Goal: Download file/media

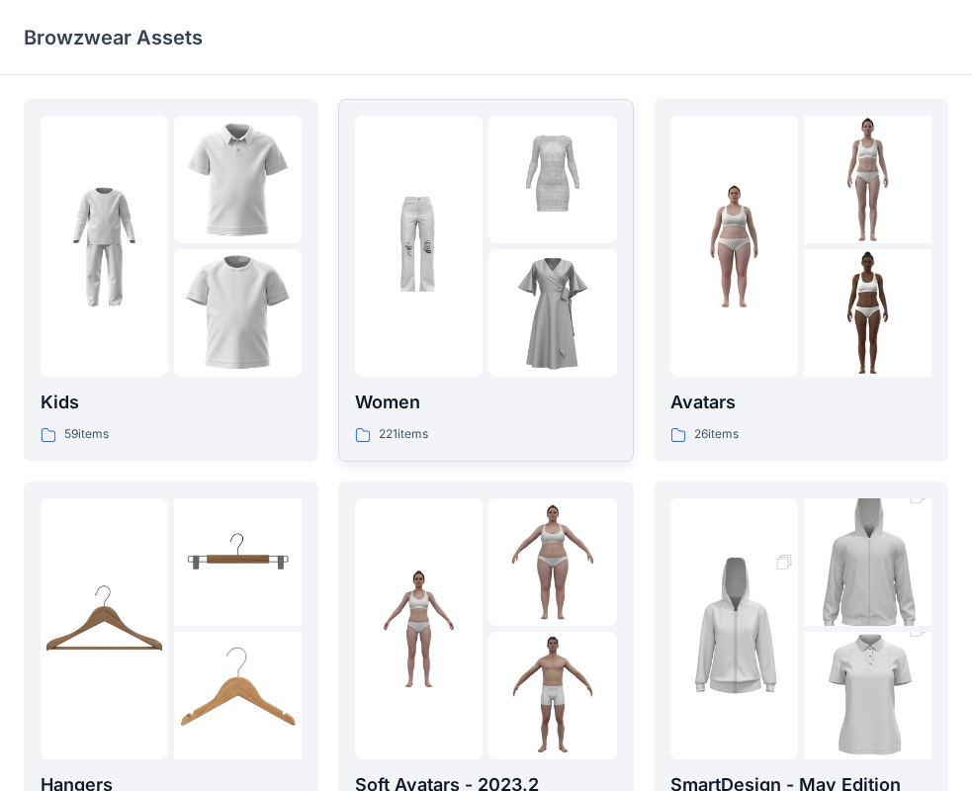
click at [461, 361] on div at bounding box center [419, 246] width 128 height 261
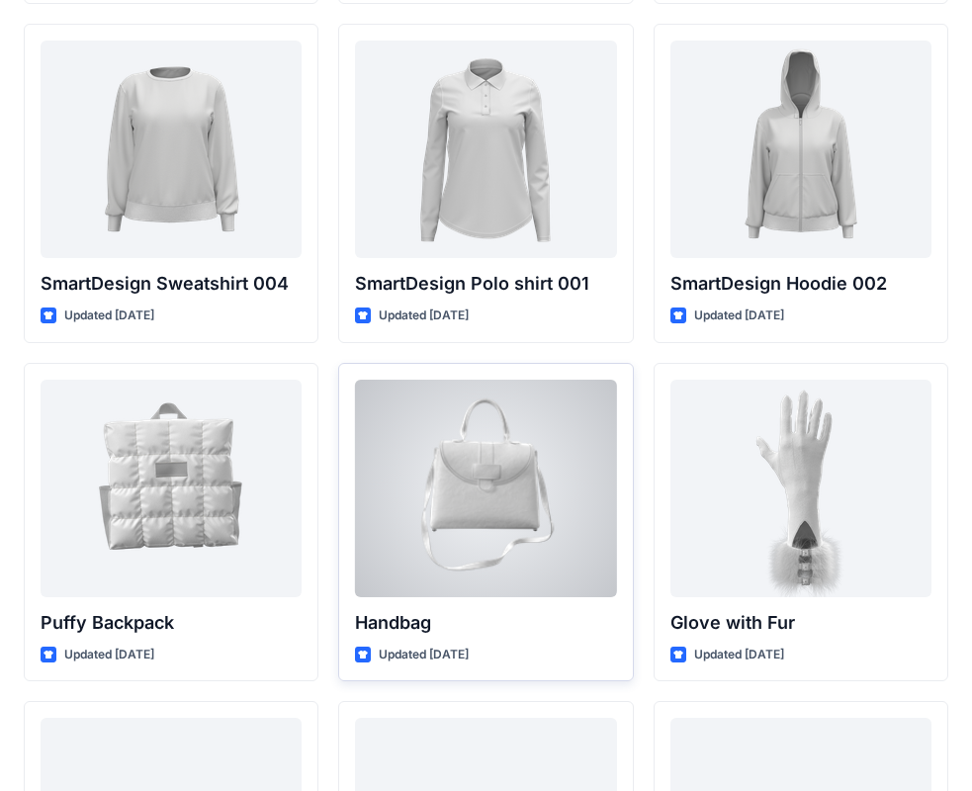
scroll to position [15373, 0]
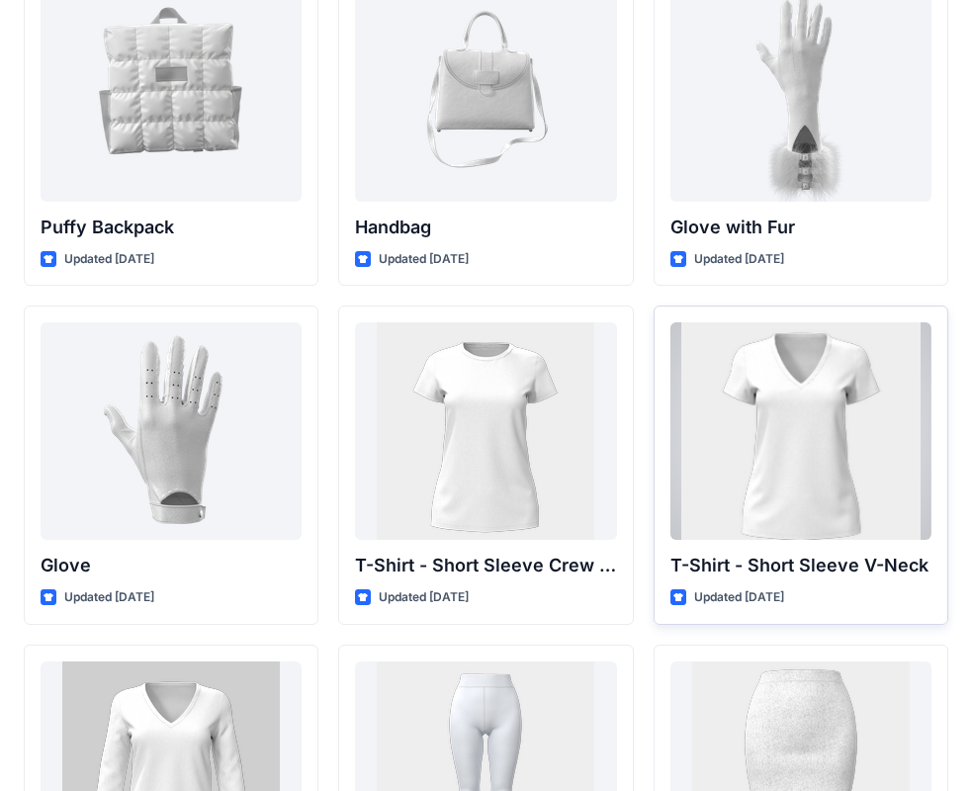
click at [821, 437] on div at bounding box center [800, 431] width 261 height 218
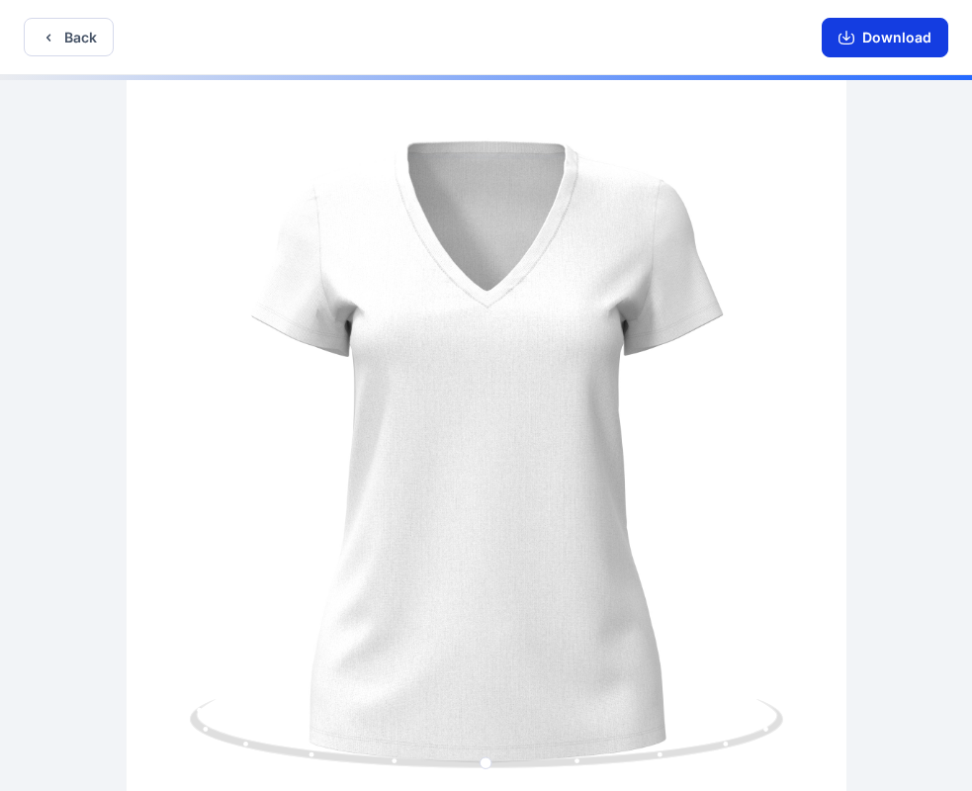
click at [888, 36] on button "Download" at bounding box center [885, 38] width 127 height 40
